Goal: Task Accomplishment & Management: Use online tool/utility

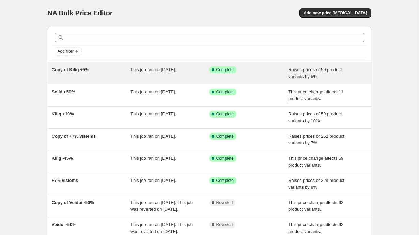
click at [261, 73] on div "Success Complete Complete" at bounding box center [244, 69] width 69 height 7
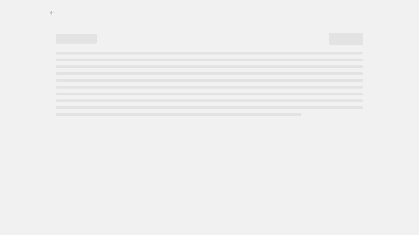
select select "percentage"
select select "no_change"
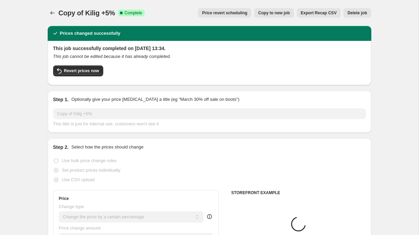
select select "vendor"
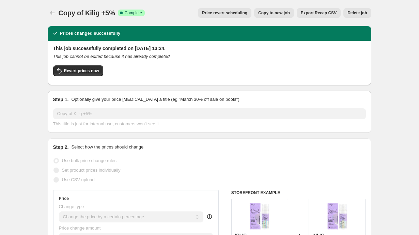
click at [272, 14] on span "Copy to new job" at bounding box center [274, 12] width 32 height 5
select select "percentage"
select select "no_change"
select select "vendor"
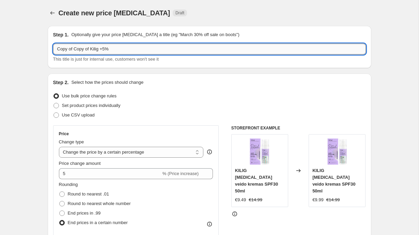
click at [116, 48] on input "Copy of Copy of Kilig +5%" at bounding box center [209, 49] width 313 height 11
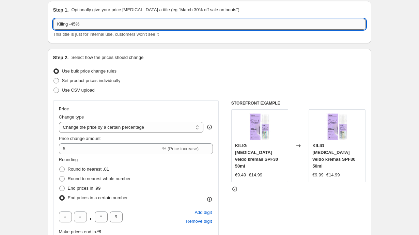
scroll to position [48, 0]
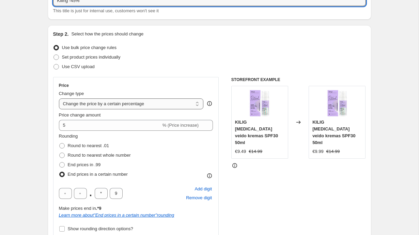
type input "Kiling -45%"
click at [144, 104] on select "Change the price to a certain amount Change the price by a certain amount Chang…" at bounding box center [131, 104] width 145 height 11
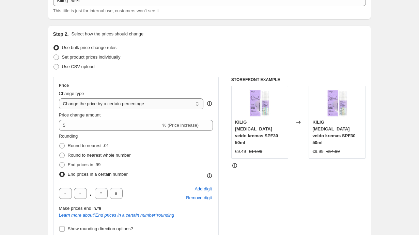
select select "bcap"
type input "-12.00"
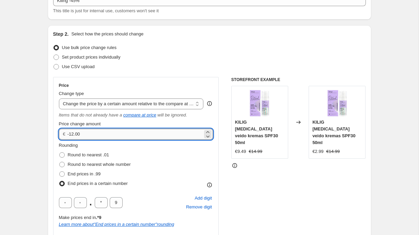
click at [116, 135] on input "-12.00" at bounding box center [135, 134] width 135 height 11
click at [121, 103] on select "Change the price to a certain amount Change the price by a certain amount Chang…" at bounding box center [131, 104] width 145 height 11
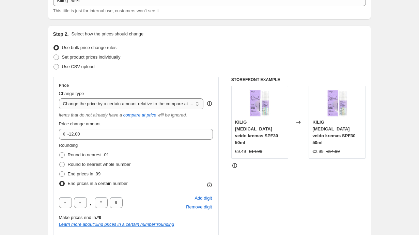
select select "pcap"
type input "-20"
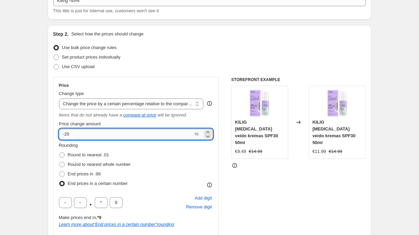
click at [96, 134] on input "-20" at bounding box center [126, 134] width 135 height 11
type input "-45"
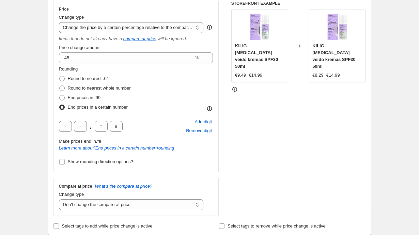
scroll to position [134, 0]
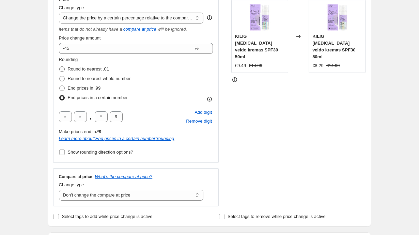
click at [65, 69] on label "Round to nearest .01" at bounding box center [84, 69] width 50 height 10
click at [60, 67] on input "Round to nearest .01" at bounding box center [59, 66] width 0 height 0
radio input "true"
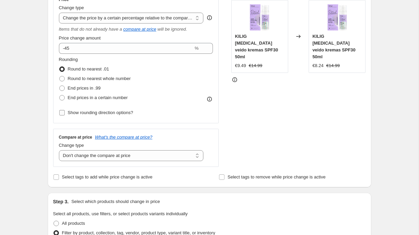
click at [61, 110] on span at bounding box center [62, 113] width 6 height 6
click at [61, 110] on input "Show rounding direction options?" at bounding box center [61, 112] width 5 height 5
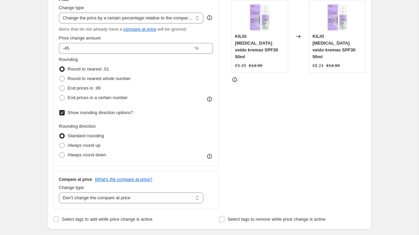
click at [61, 112] on input "Show rounding direction options?" at bounding box center [61, 112] width 5 height 5
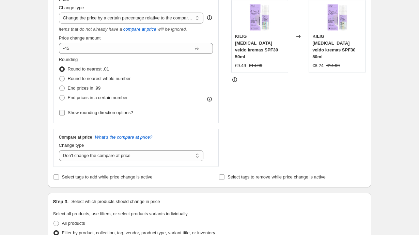
click at [61, 112] on input "Show rounding direction options?" at bounding box center [61, 112] width 5 height 5
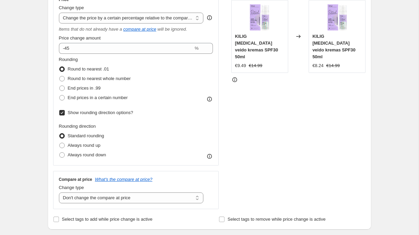
click at [61, 112] on input "Show rounding direction options?" at bounding box center [61, 112] width 5 height 5
checkbox input "false"
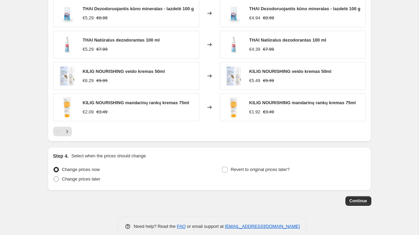
scroll to position [534, 0]
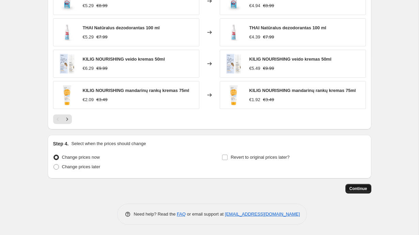
click at [348, 187] on button "Continue" at bounding box center [359, 189] width 26 height 10
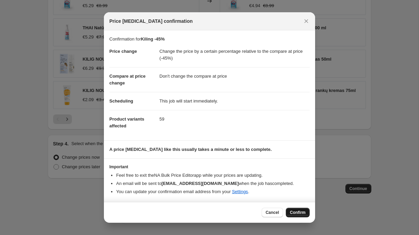
click at [295, 212] on span "Confirm" at bounding box center [298, 212] width 16 height 5
